Goal: Information Seeking & Learning: Understand process/instructions

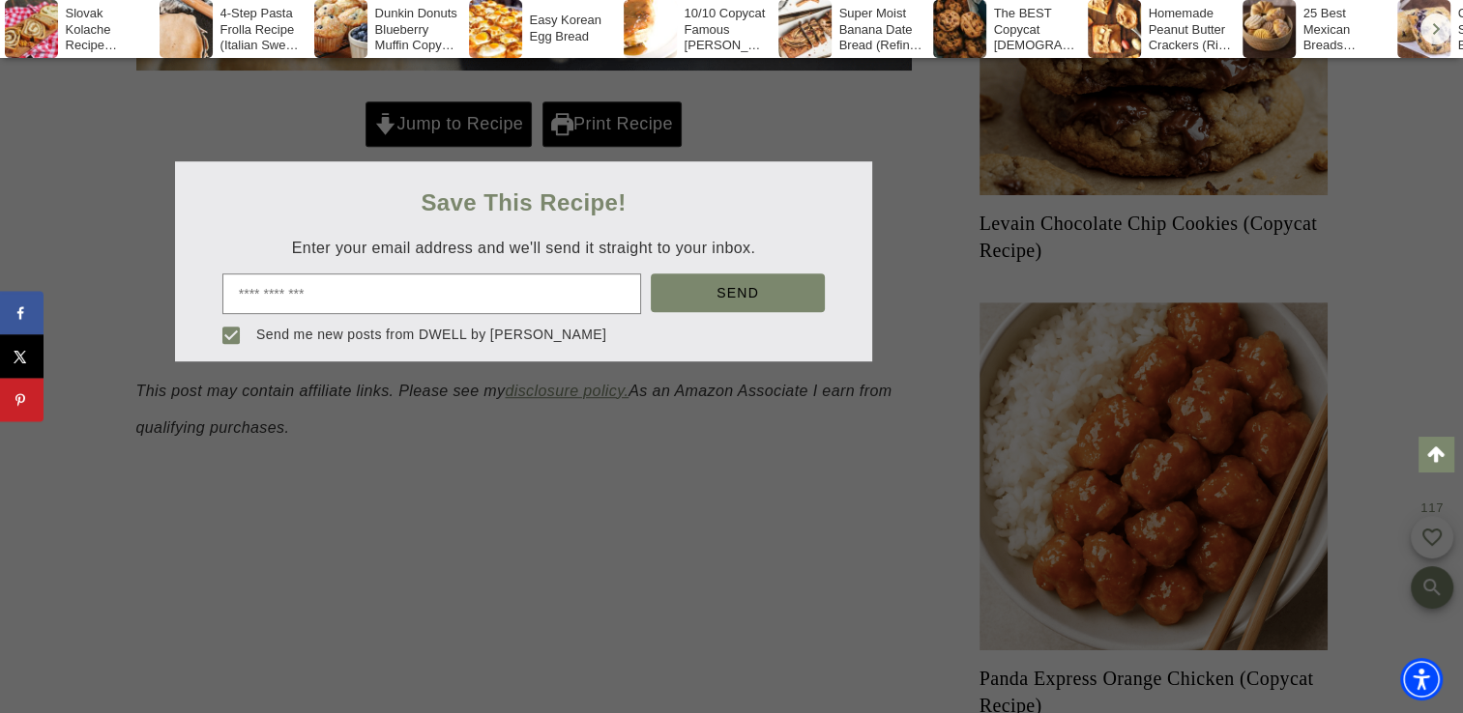
scroll to position [1051, 0]
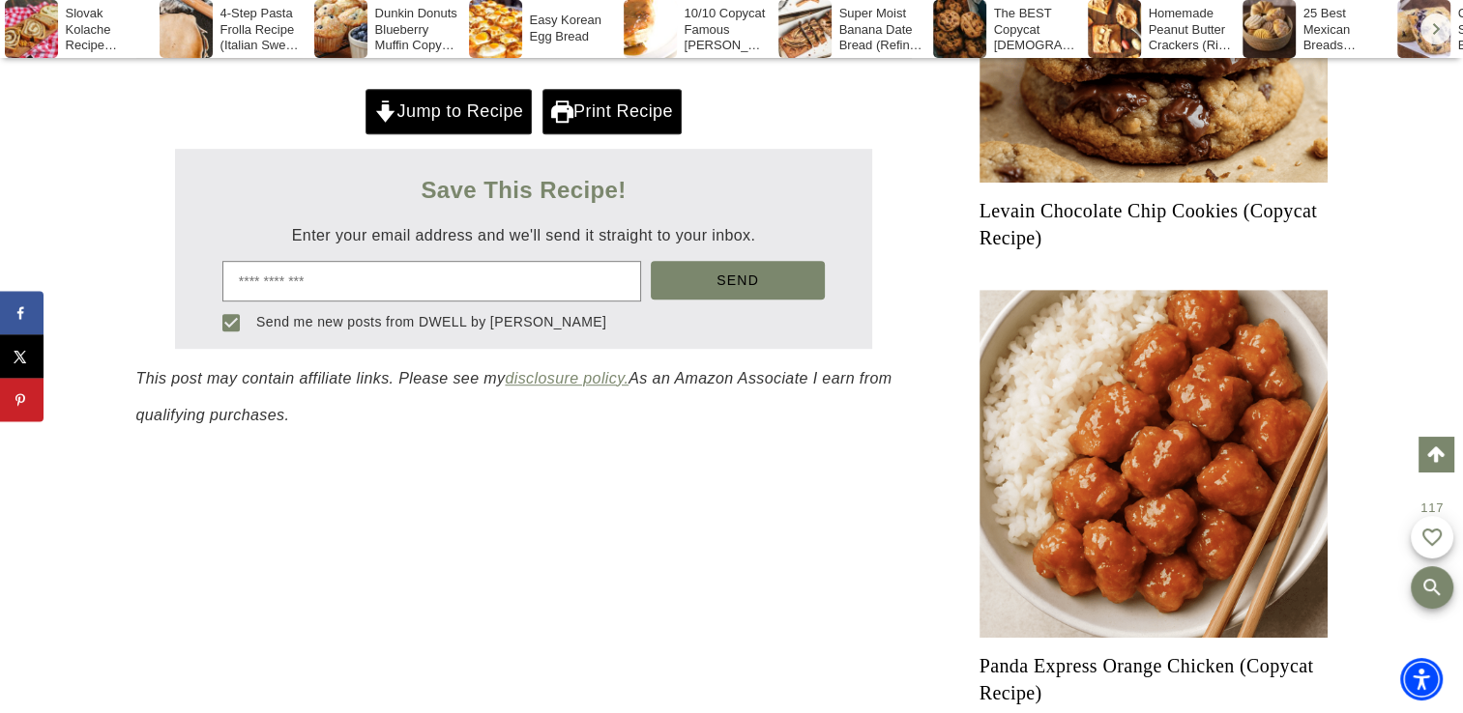
click at [485, 106] on div at bounding box center [731, 356] width 1463 height 713
click at [482, 107] on link "Jump to Recipe" at bounding box center [448, 111] width 166 height 44
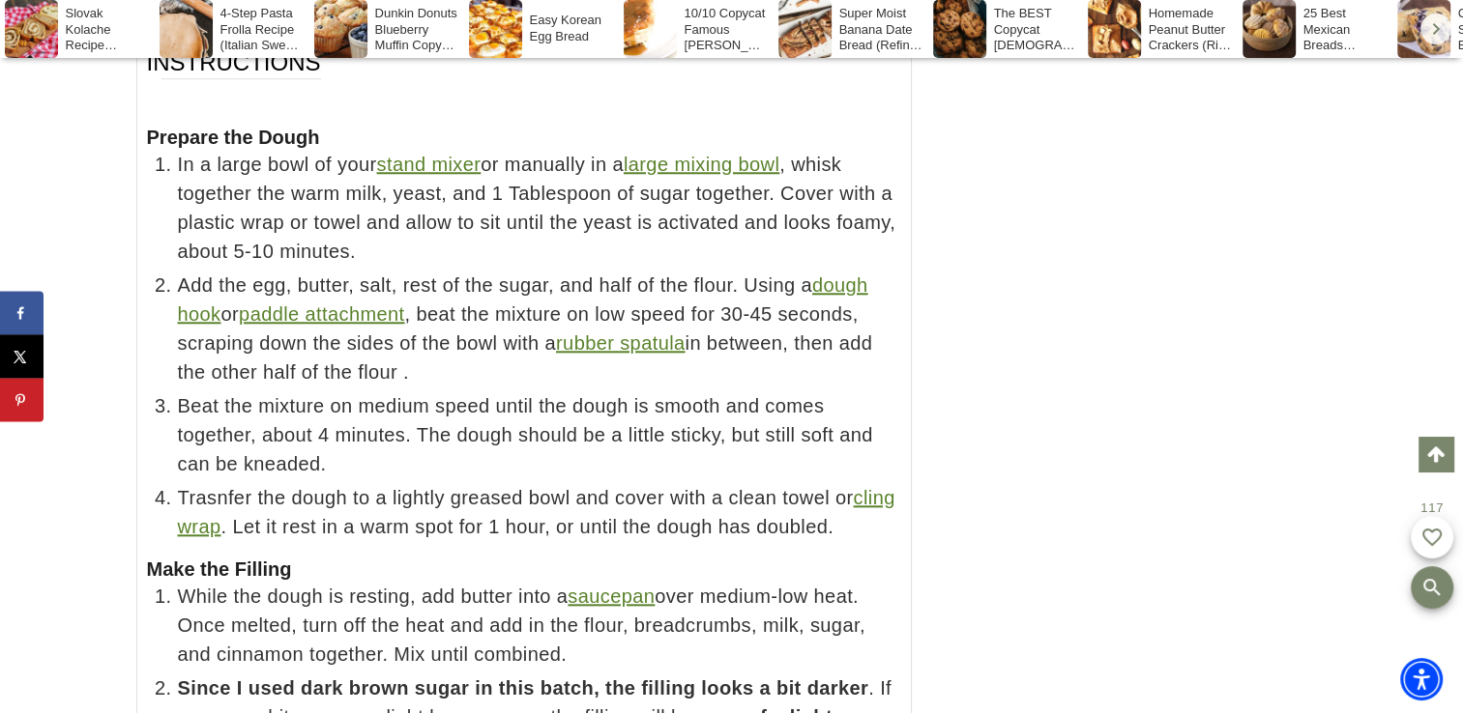
scroll to position [16506, 0]
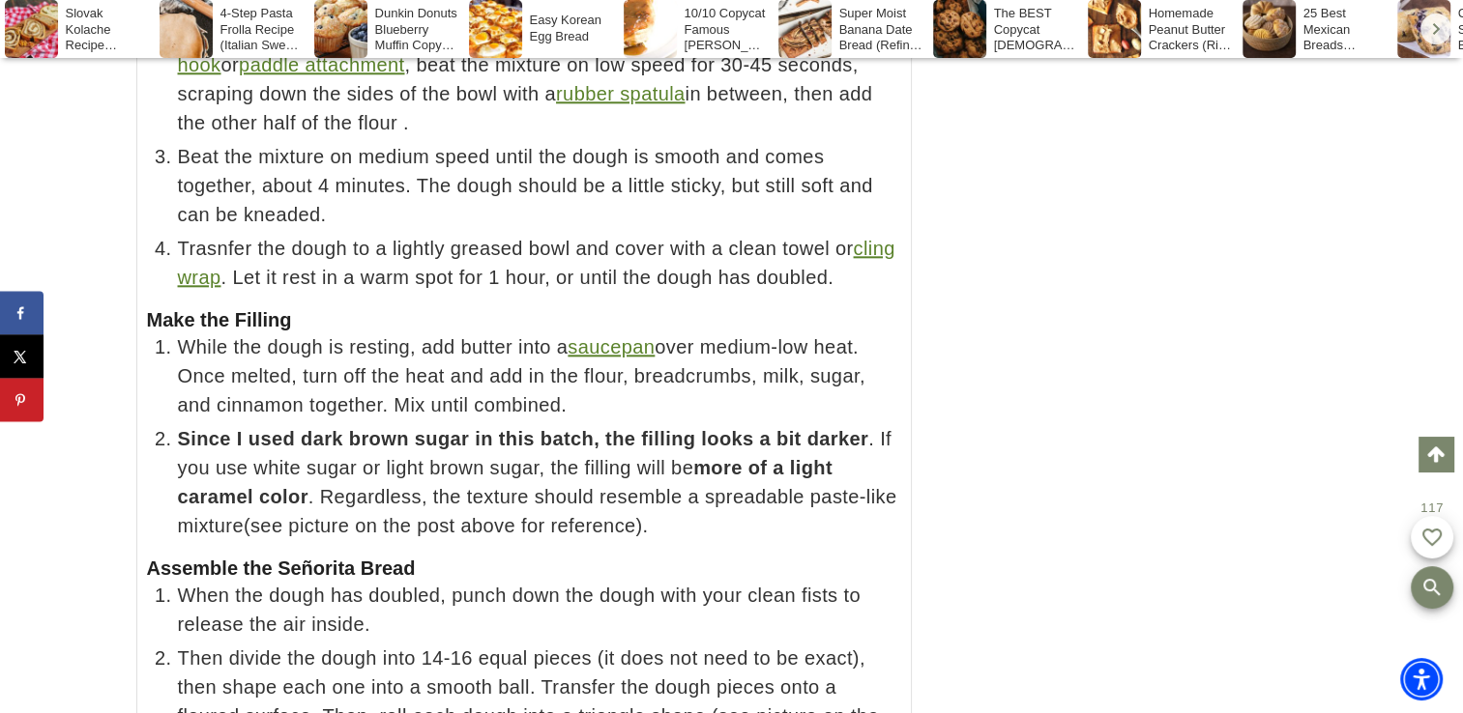
scroll to position [16752, 0]
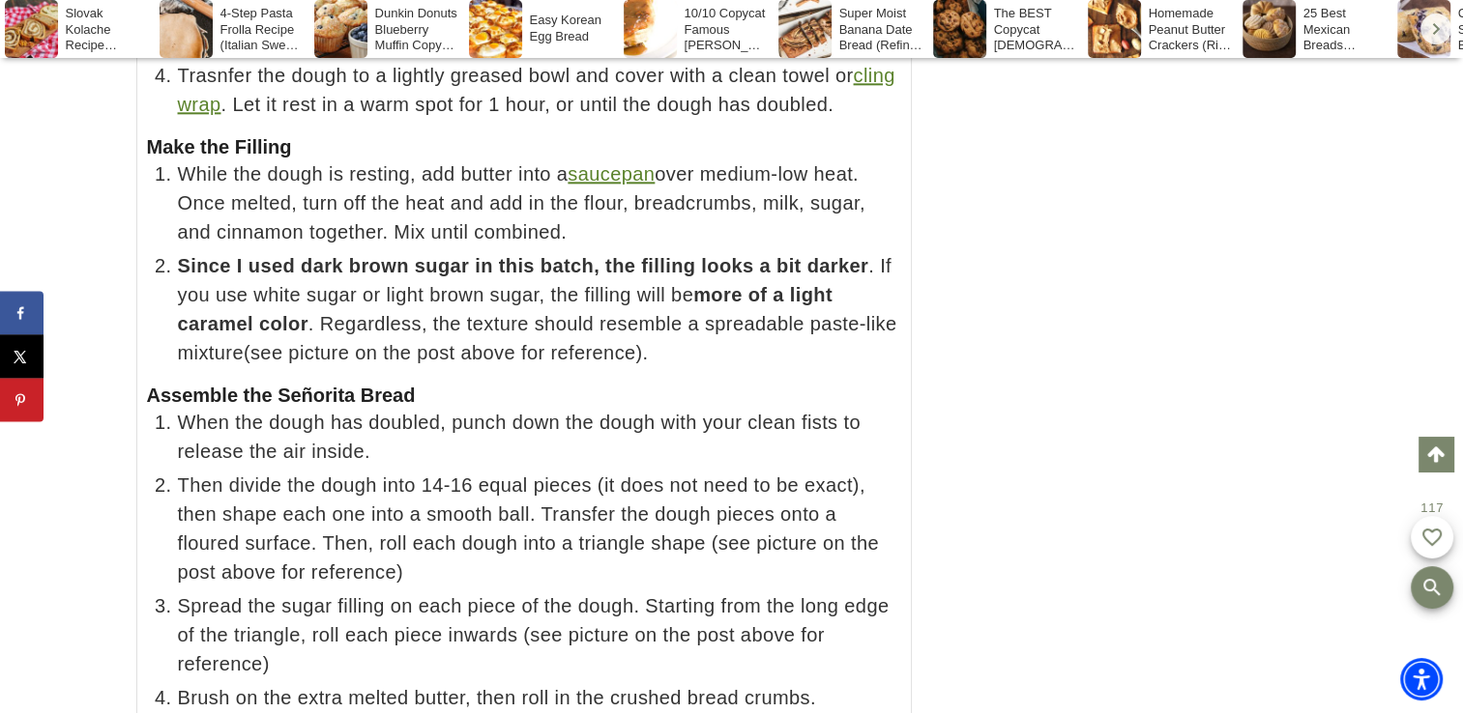
scroll to position [16929, 0]
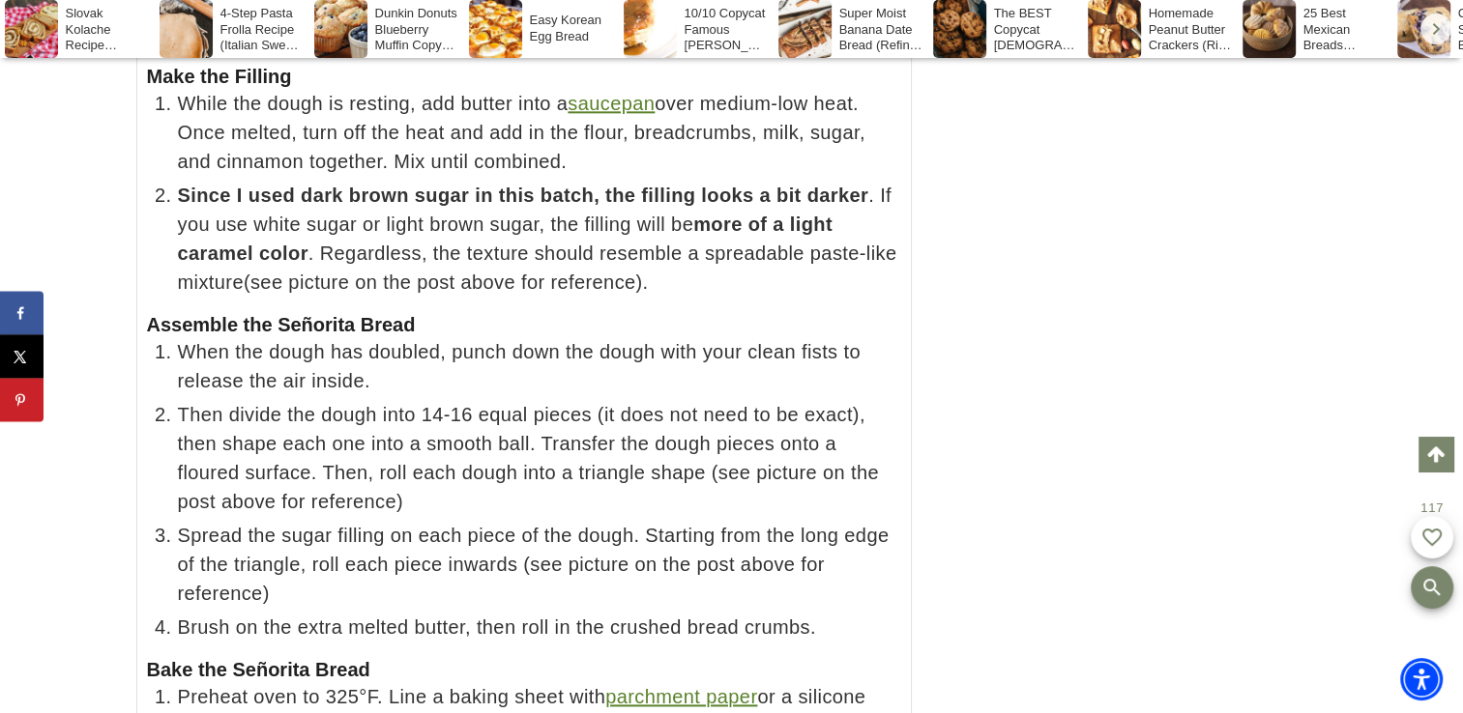
scroll to position [16996, 0]
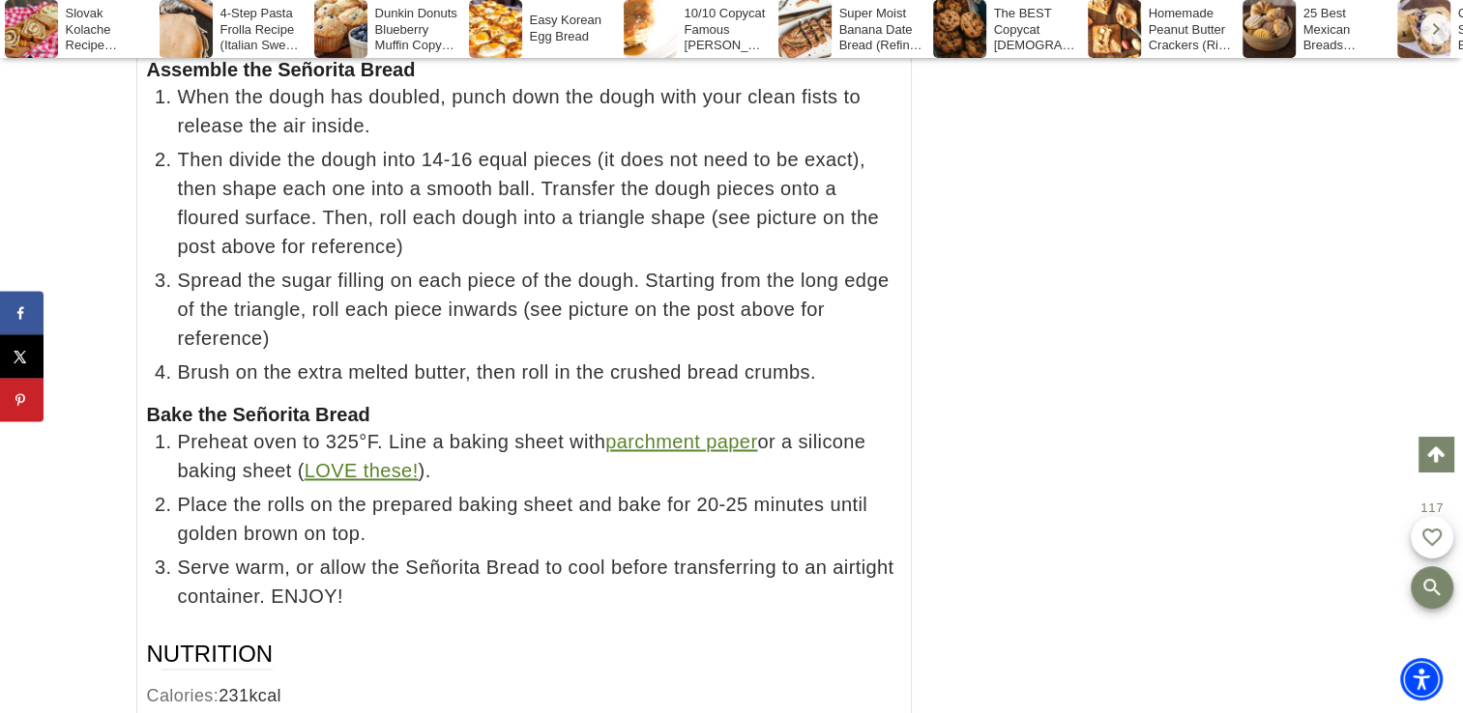
scroll to position [17267, 0]
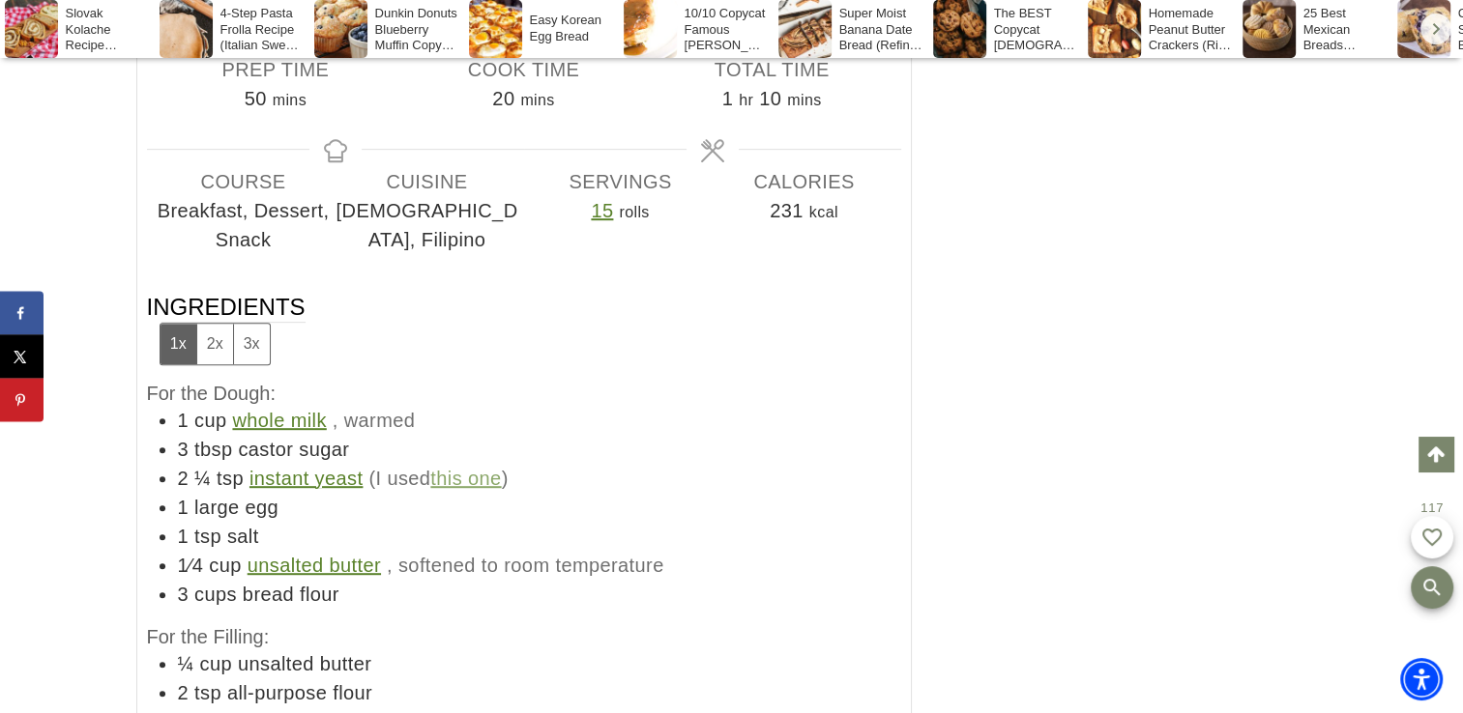
scroll to position [15576, 0]
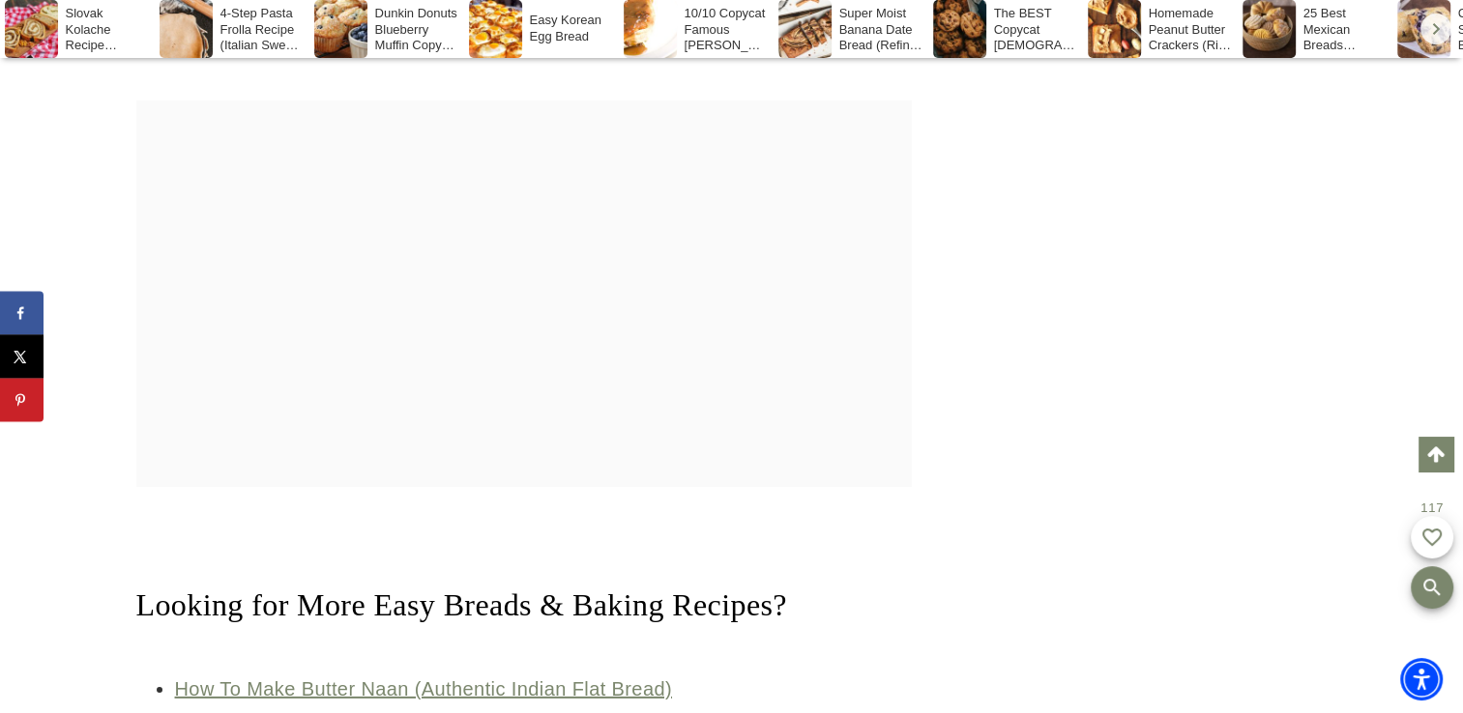
scroll to position [13194, 0]
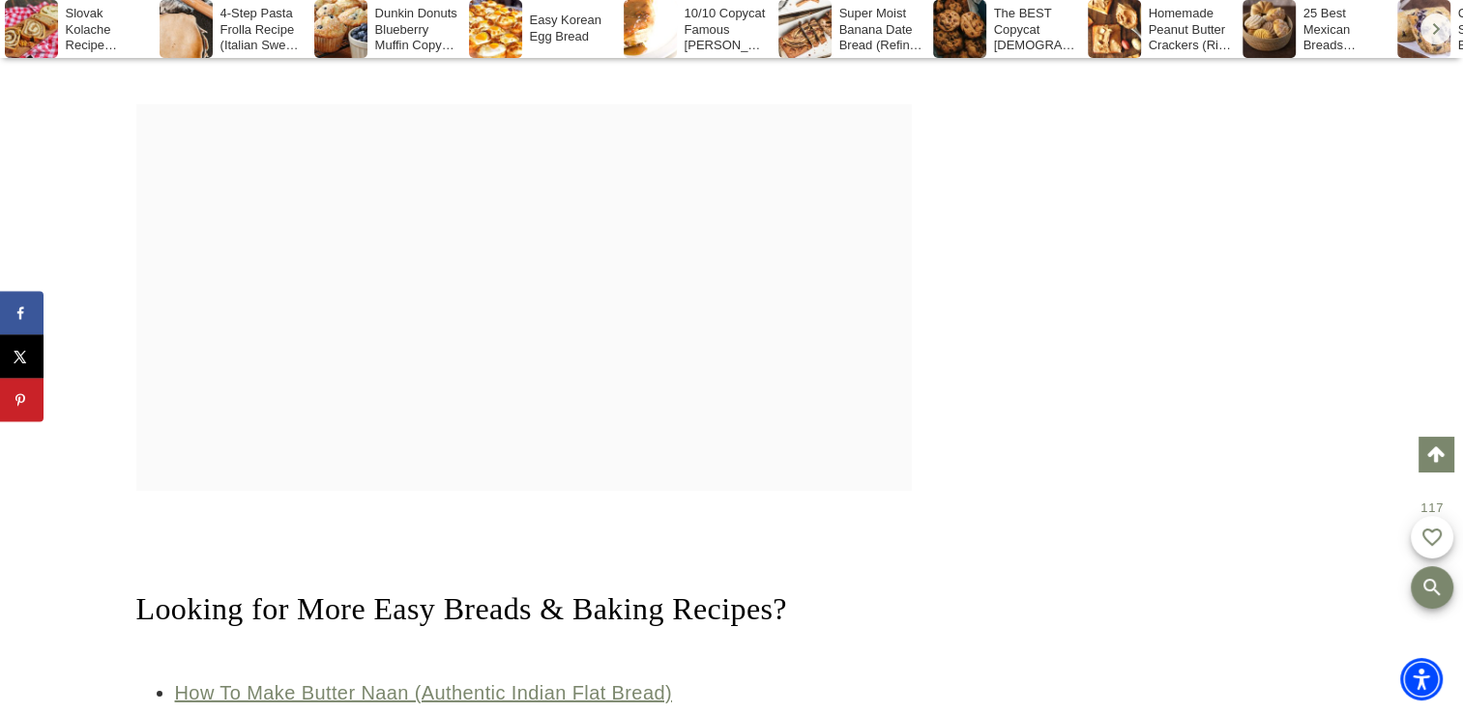
click at [664, 299] on div at bounding box center [523, 297] width 775 height 387
